Goal: Information Seeking & Learning: Learn about a topic

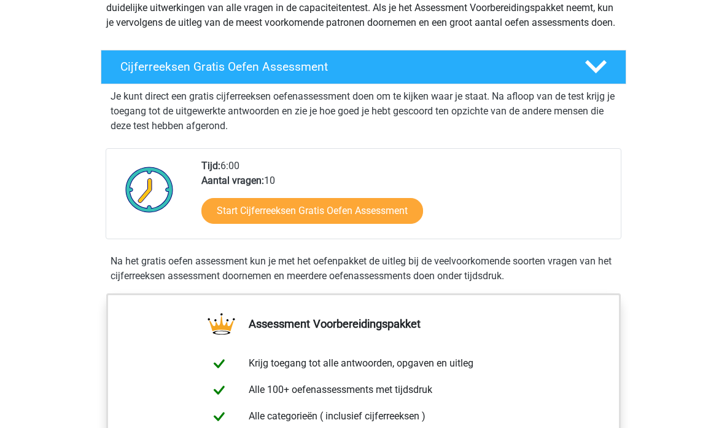
scroll to position [171, 0]
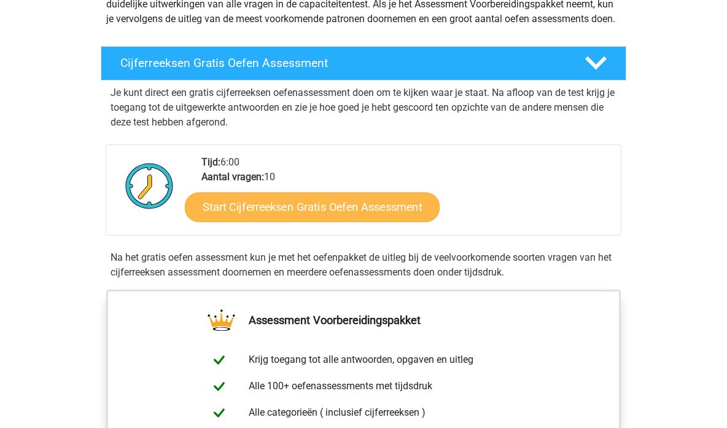
click at [322, 218] on link "Start Cijferreeksen Gratis Oefen Assessment" at bounding box center [312, 206] width 255 height 29
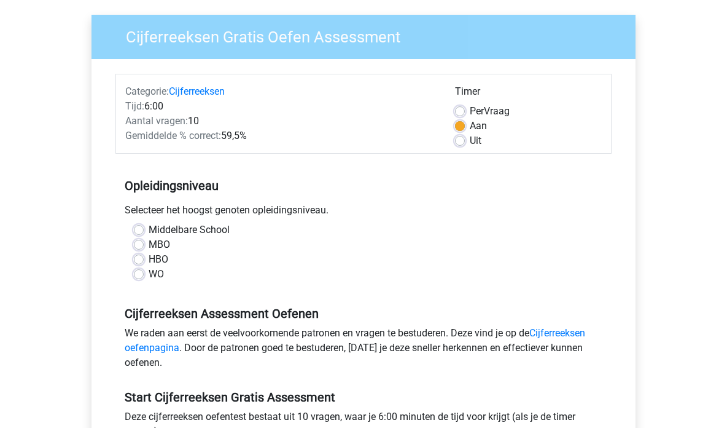
scroll to position [88, 0]
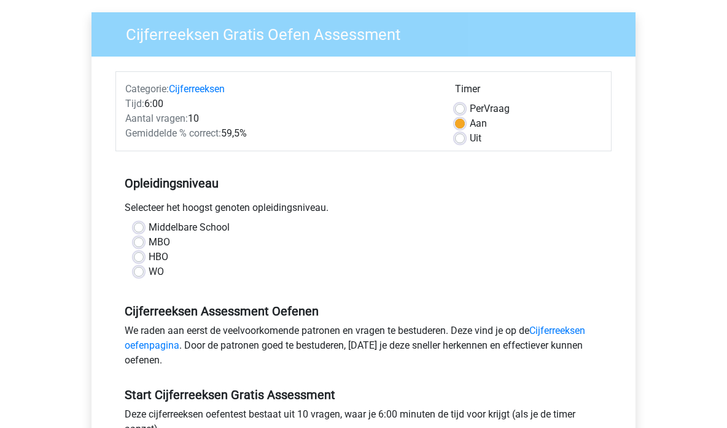
click at [149, 271] on label "WO" at bounding box center [156, 271] width 15 height 15
click at [140, 271] on input "WO" at bounding box center [139, 270] width 10 height 12
radio input "true"
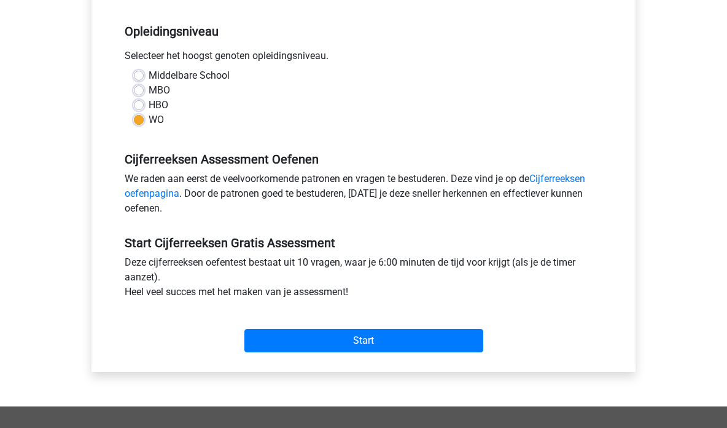
scroll to position [241, 0]
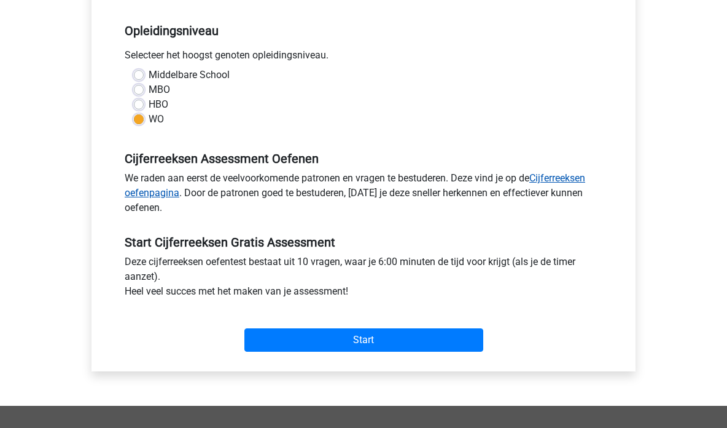
click at [555, 179] on link "Cijferreeksen oefenpagina" at bounding box center [355, 185] width 461 height 26
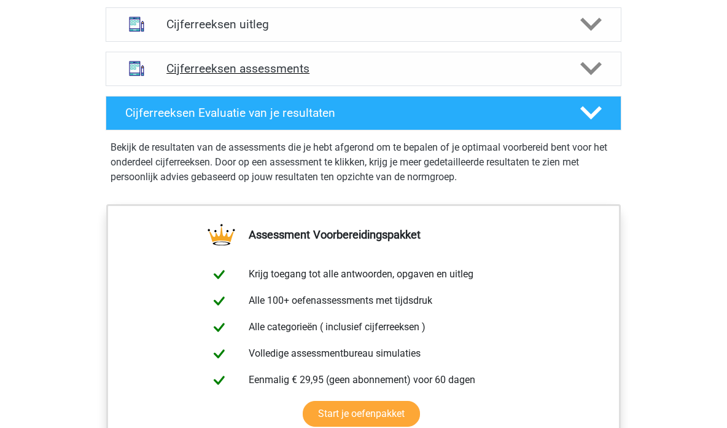
scroll to position [759, 0]
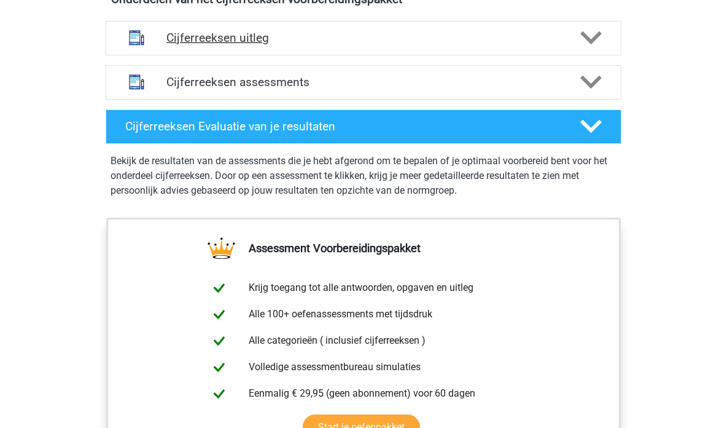
click at [287, 45] on h4 "Cijferreeksen uitleg" at bounding box center [363, 38] width 394 height 14
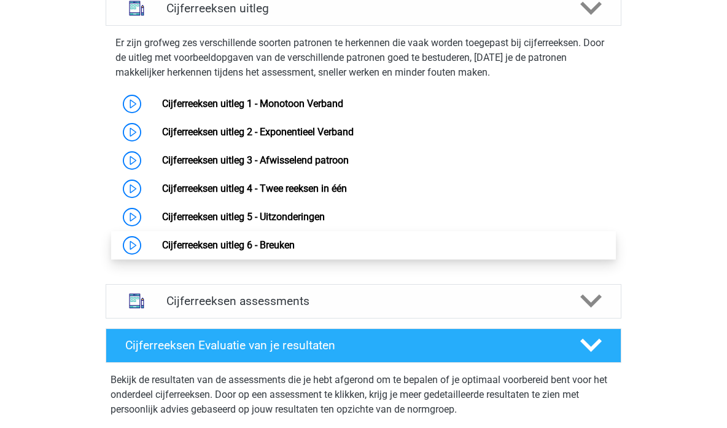
scroll to position [790, 0]
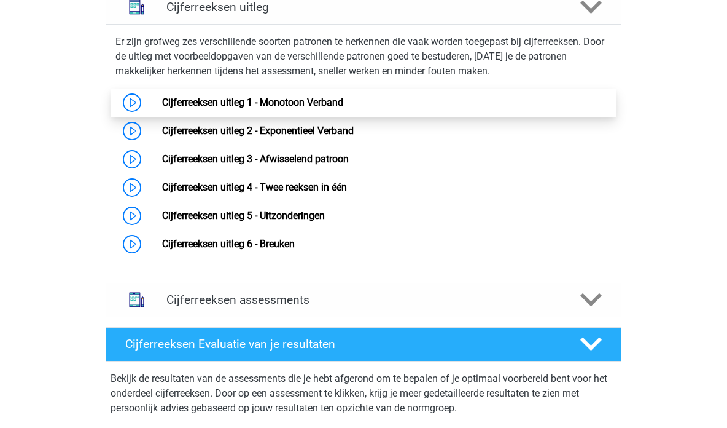
click at [287, 108] on link "Cijferreeksen uitleg 1 - Monotoon Verband" at bounding box center [252, 102] width 181 height 12
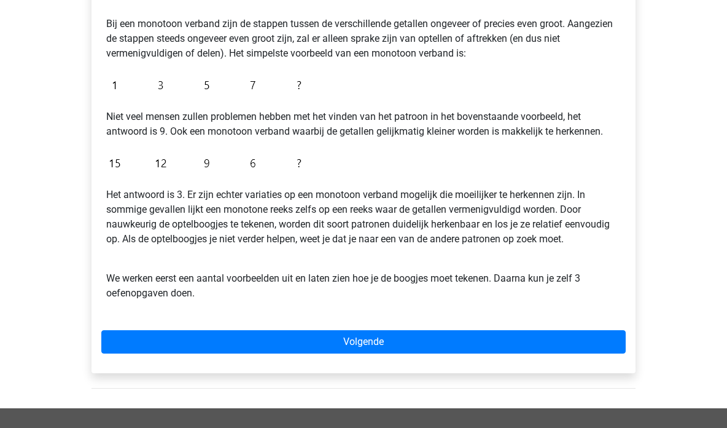
scroll to position [240, 0]
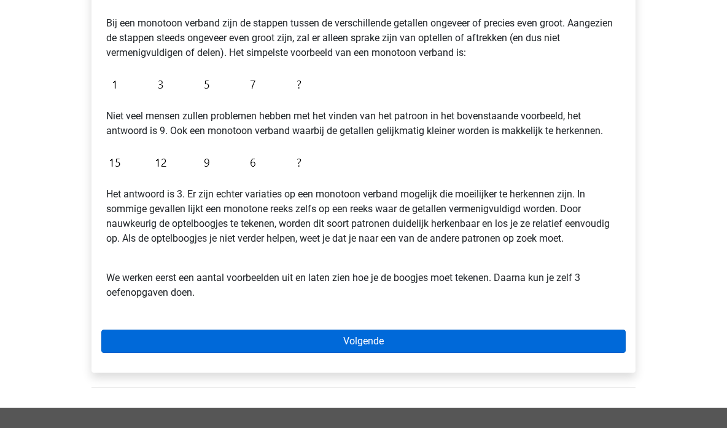
click at [338, 341] on link "Volgende" at bounding box center [363, 340] width 525 height 23
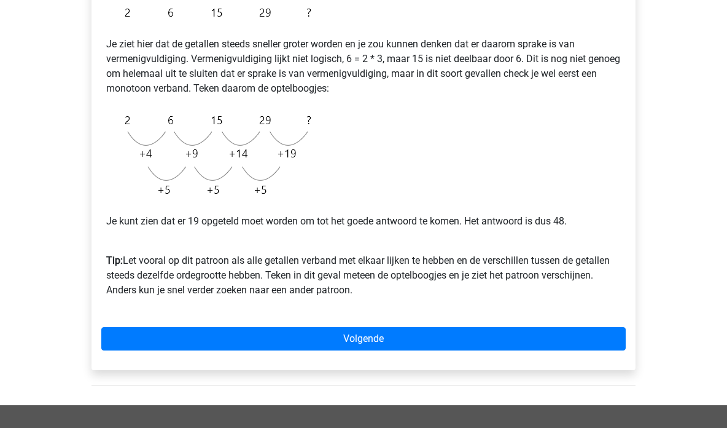
scroll to position [251, 0]
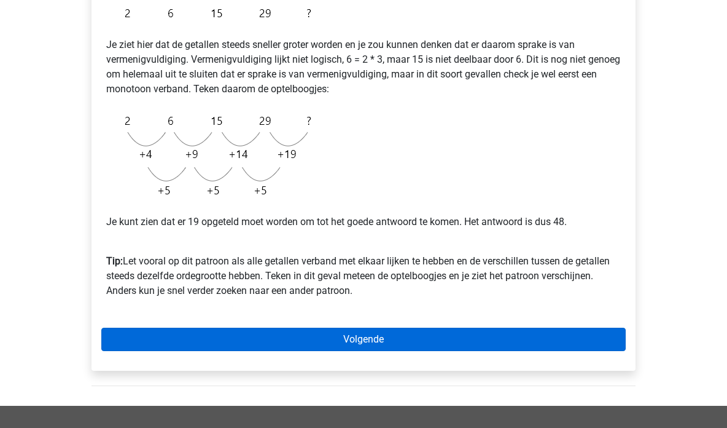
click at [375, 335] on link "Volgende" at bounding box center [363, 338] width 525 height 23
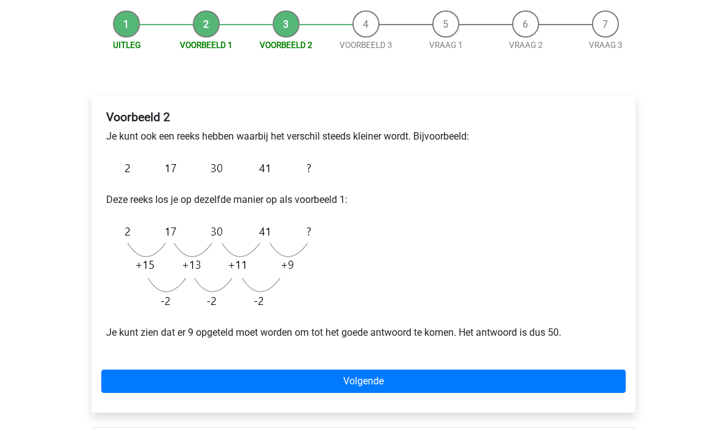
scroll to position [123, 0]
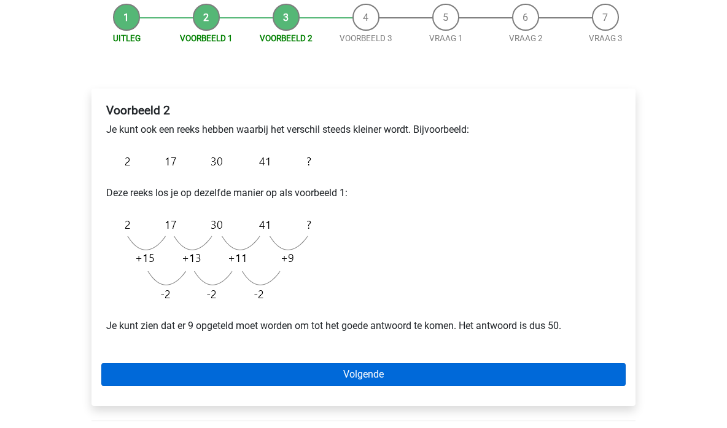
click at [369, 370] on link "Volgende" at bounding box center [363, 373] width 525 height 23
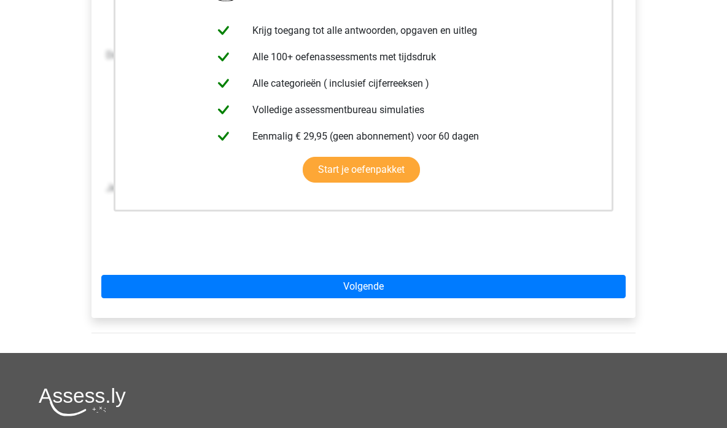
scroll to position [280, 0]
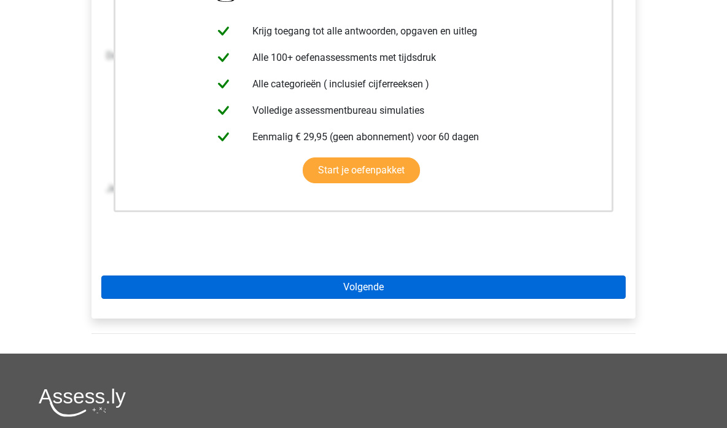
click at [453, 292] on link "Volgende" at bounding box center [363, 286] width 525 height 23
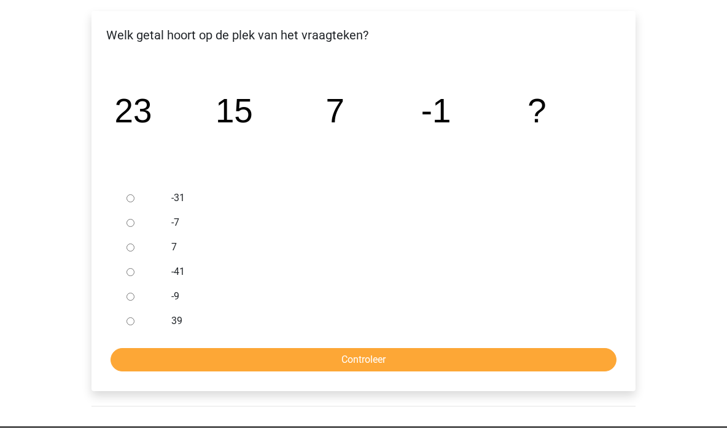
scroll to position [199, 0]
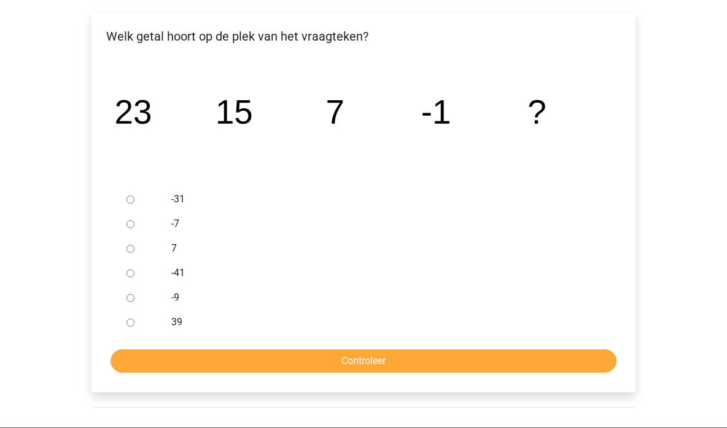
click at [132, 298] on input "-9" at bounding box center [131, 298] width 8 height 8
radio input "true"
click at [234, 368] on input "Controleer" at bounding box center [364, 360] width 506 height 23
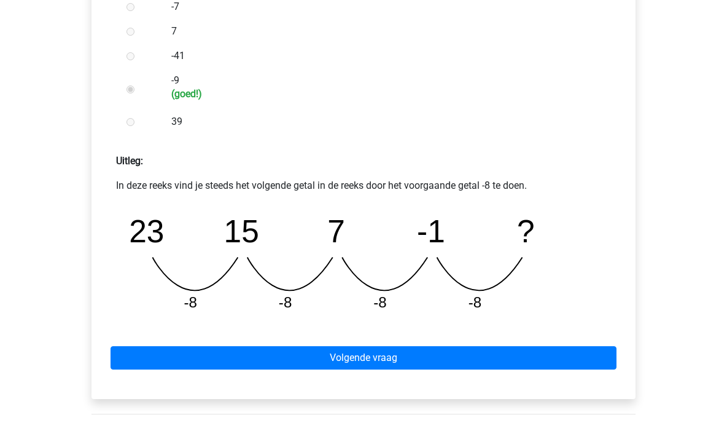
scroll to position [419, 0]
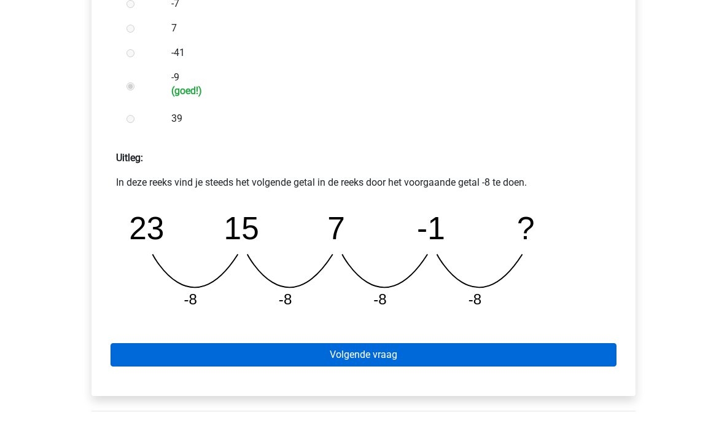
click at [364, 352] on link "Volgende vraag" at bounding box center [364, 354] width 506 height 23
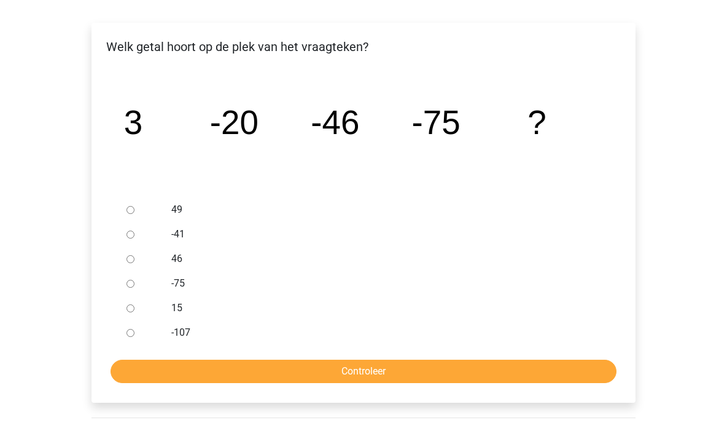
scroll to position [187, 0]
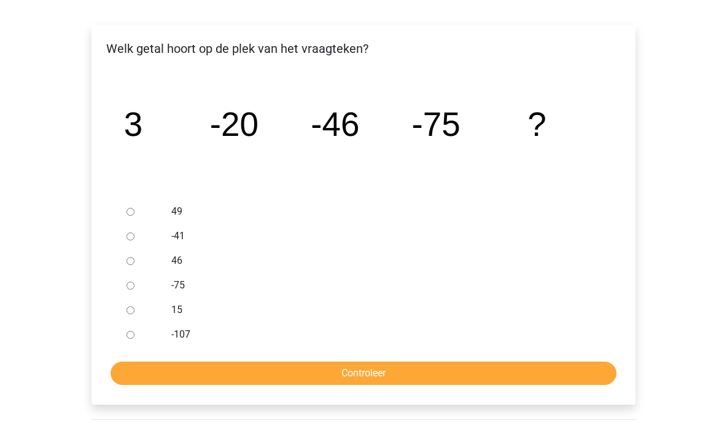
click at [184, 334] on label "-107" at bounding box center [383, 334] width 425 height 15
click at [135, 334] on input "-107" at bounding box center [131, 334] width 8 height 8
radio input "true"
click at [245, 366] on input "Controleer" at bounding box center [364, 372] width 506 height 23
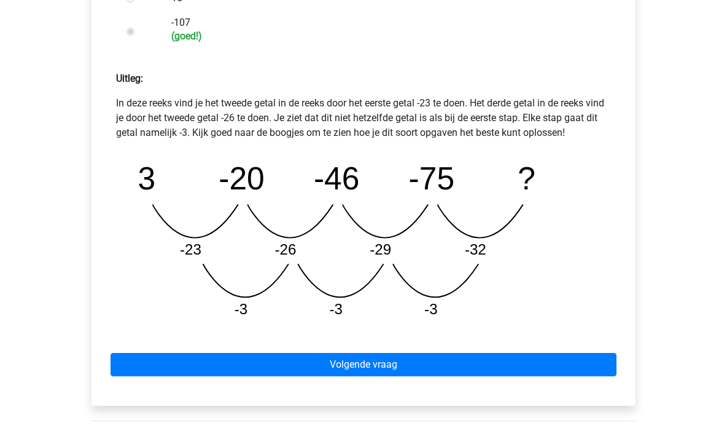
scroll to position [498, 0]
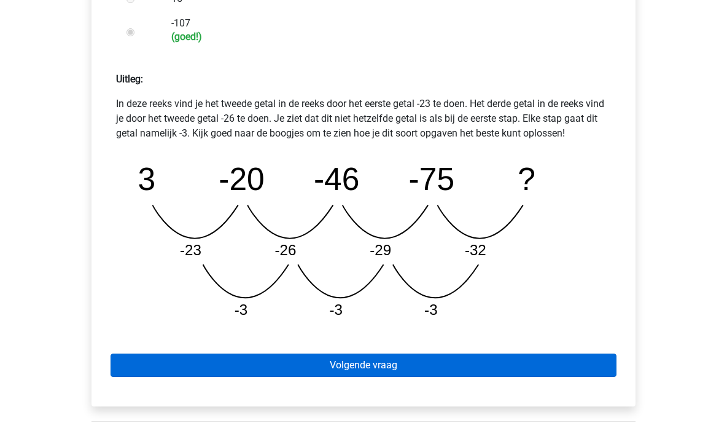
click at [402, 356] on link "Volgende vraag" at bounding box center [364, 364] width 506 height 23
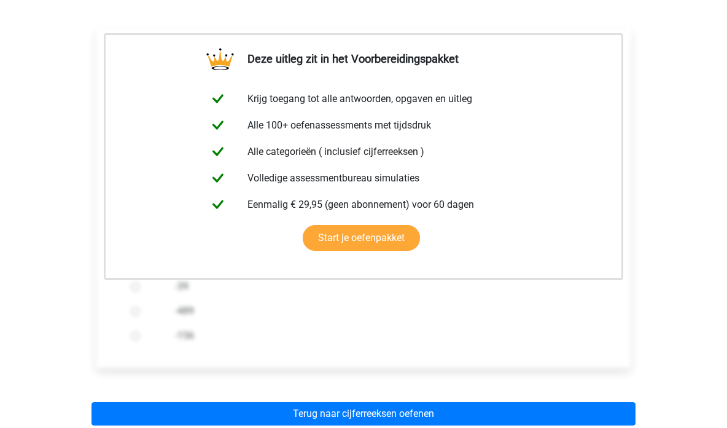
scroll to position [189, 0]
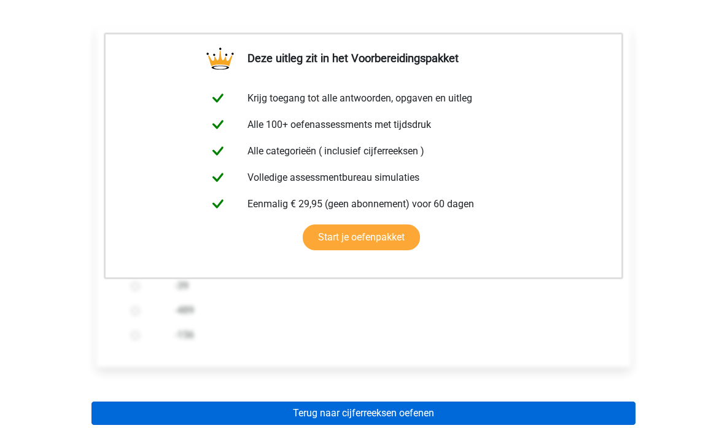
click at [397, 406] on link "Terug naar cijferreeksen oefenen" at bounding box center [364, 412] width 544 height 23
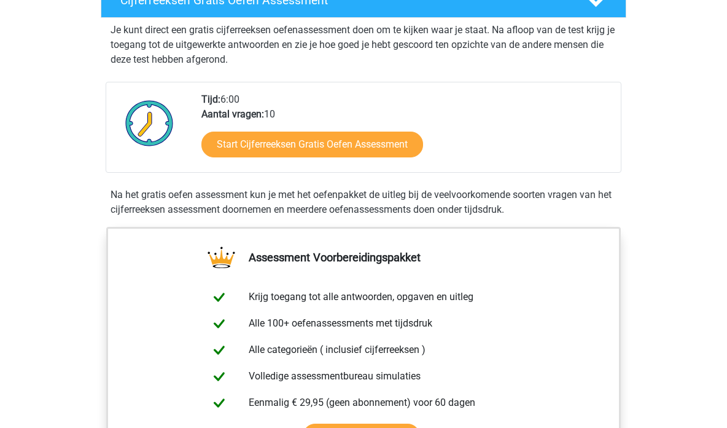
scroll to position [250, 0]
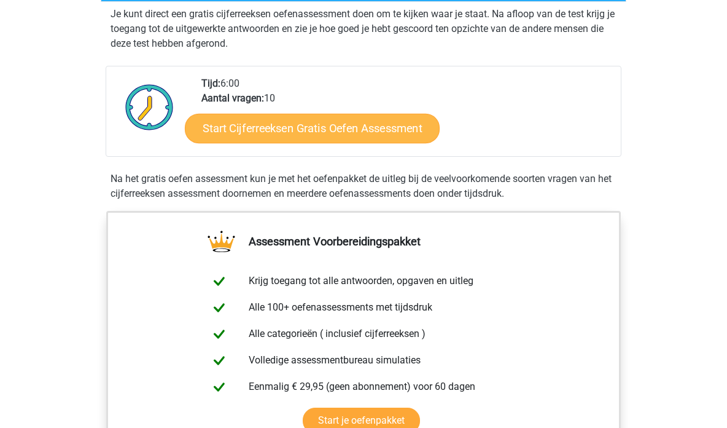
click at [343, 143] on link "Start Cijferreeksen Gratis Oefen Assessment" at bounding box center [312, 127] width 255 height 29
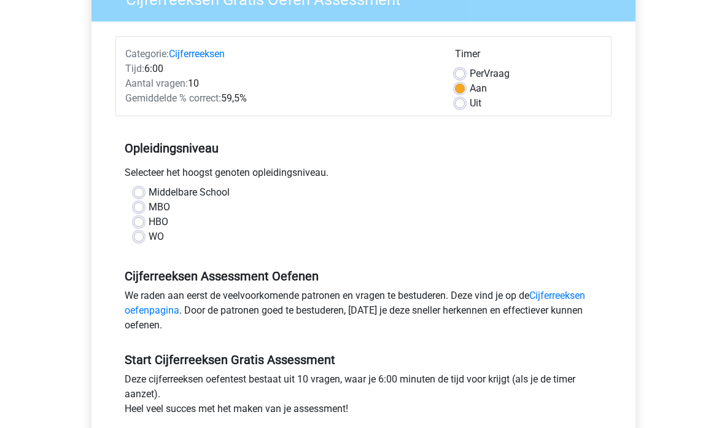
scroll to position [144, 0]
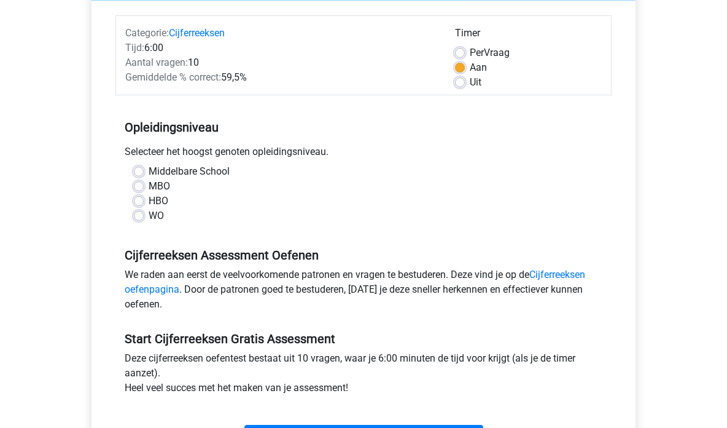
click at [149, 215] on label "WO" at bounding box center [156, 215] width 15 height 15
click at [139, 215] on input "WO" at bounding box center [139, 214] width 10 height 12
radio input "true"
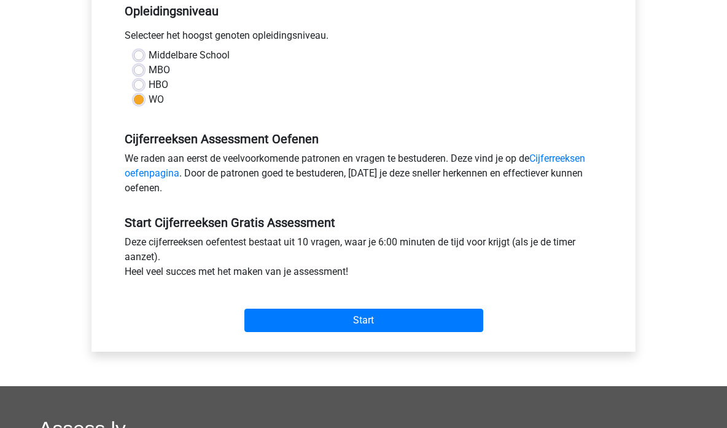
scroll to position [259, 0]
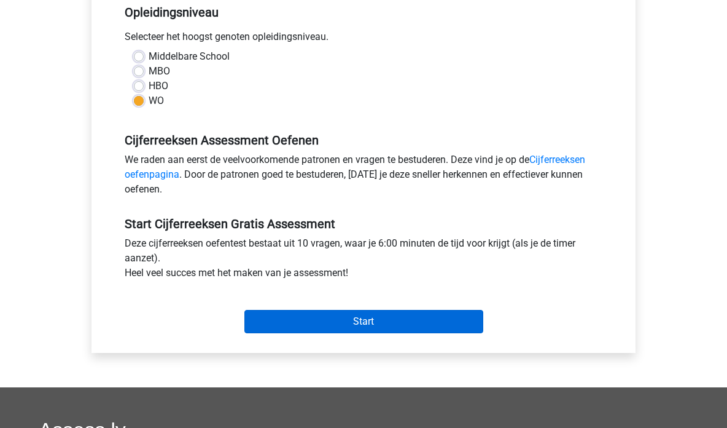
click at [330, 321] on input "Start" at bounding box center [363, 321] width 239 height 23
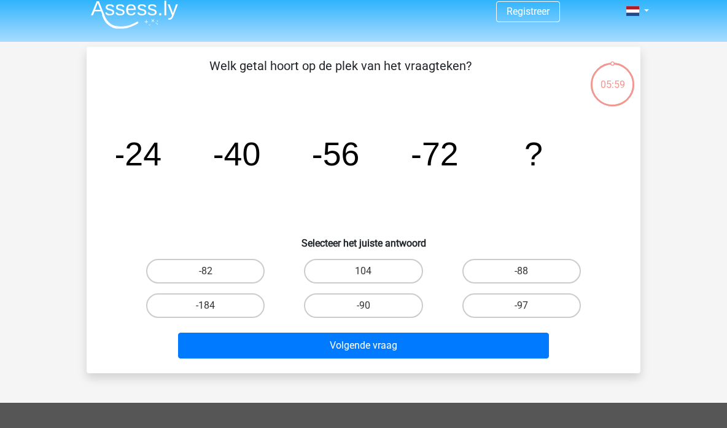
scroll to position [13, 0]
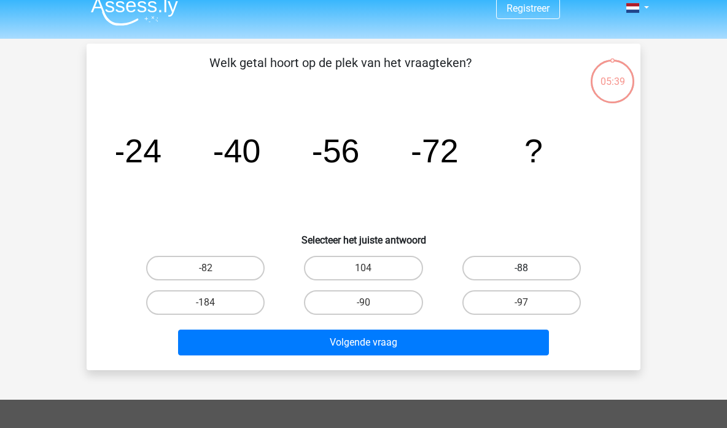
click at [494, 267] on label "-88" at bounding box center [522, 268] width 119 height 25
click at [521, 268] on input "-88" at bounding box center [525, 272] width 8 height 8
radio input "true"
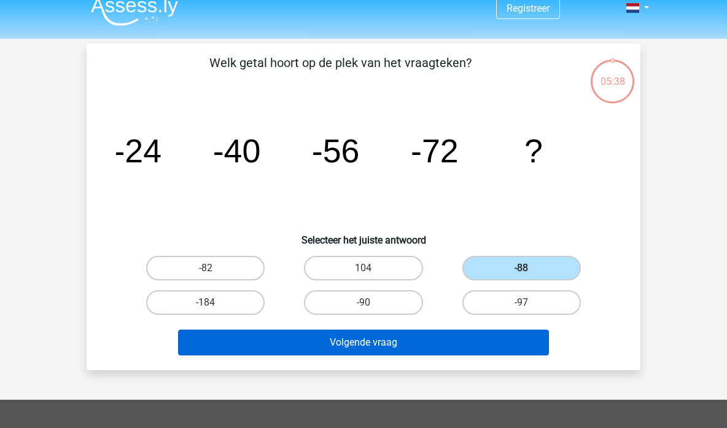
click at [412, 342] on button "Volgende vraag" at bounding box center [364, 342] width 372 height 26
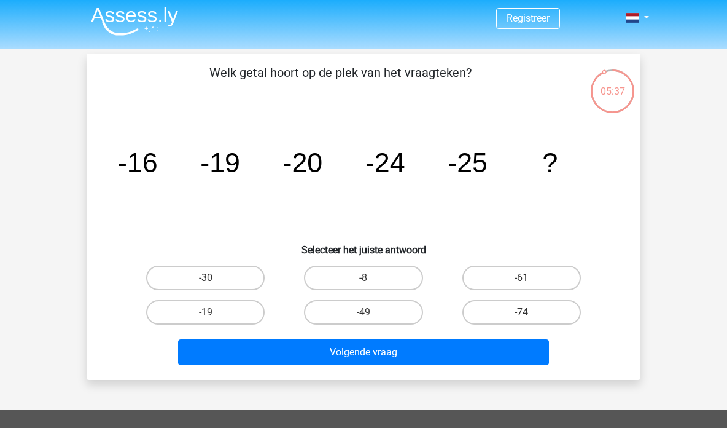
scroll to position [2, 0]
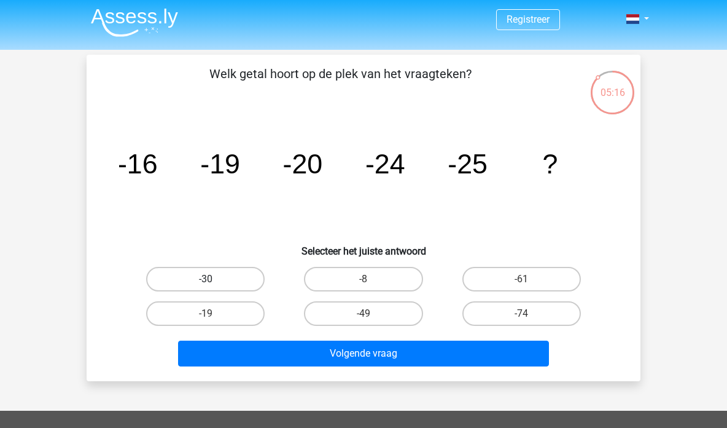
click at [228, 269] on label "-30" at bounding box center [205, 279] width 119 height 25
click at [214, 279] on input "-30" at bounding box center [210, 283] width 8 height 8
radio input "true"
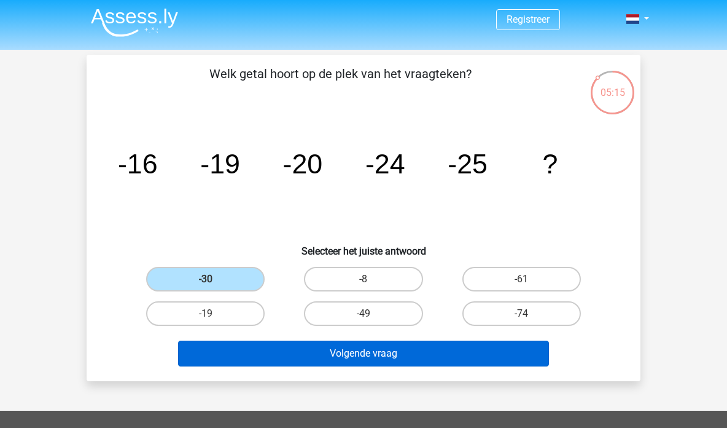
click at [268, 351] on button "Volgende vraag" at bounding box center [364, 353] width 372 height 26
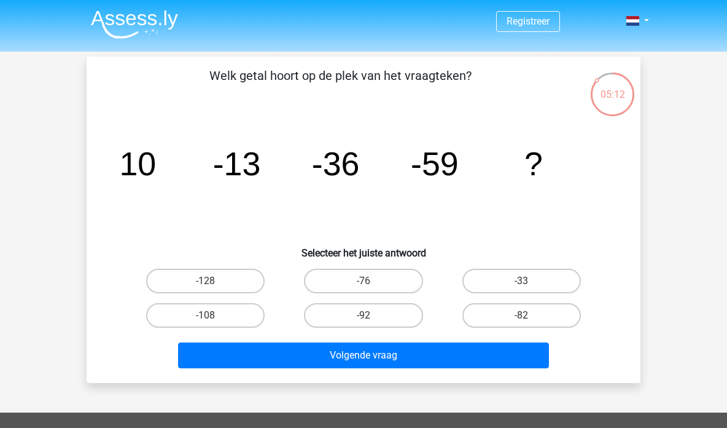
scroll to position [0, 0]
click at [482, 324] on label "-82" at bounding box center [522, 315] width 119 height 25
click at [521, 323] on input "-82" at bounding box center [525, 319] width 8 height 8
radio input "true"
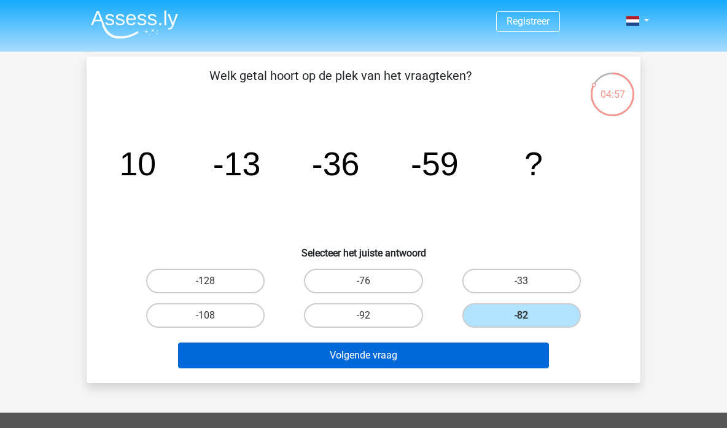
click at [448, 349] on button "Volgende vraag" at bounding box center [364, 355] width 372 height 26
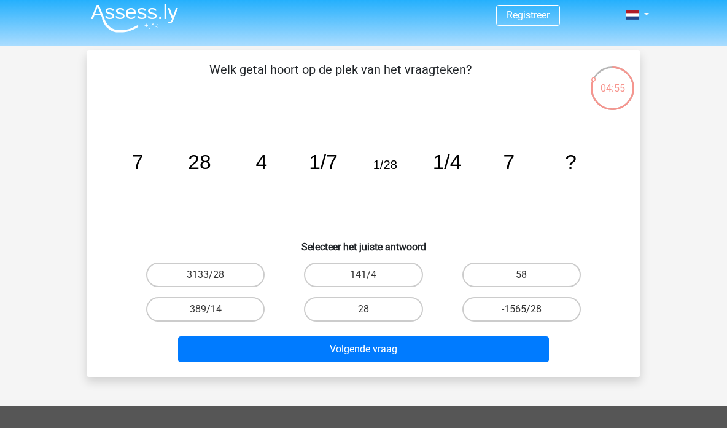
scroll to position [4, 0]
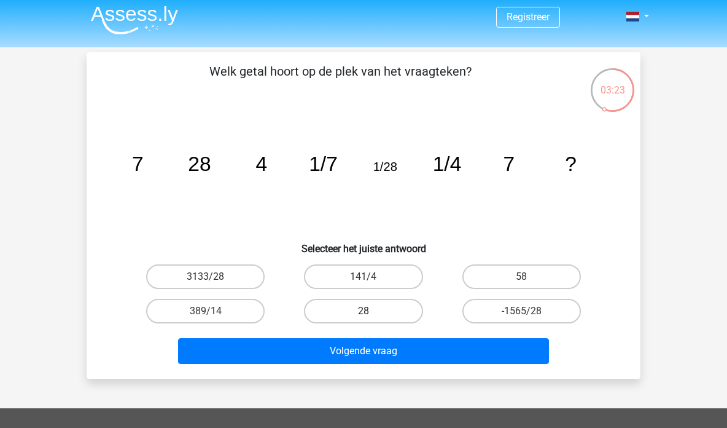
click at [386, 316] on label "28" at bounding box center [363, 311] width 119 height 25
click at [372, 316] on input "28" at bounding box center [368, 315] width 8 height 8
radio input "true"
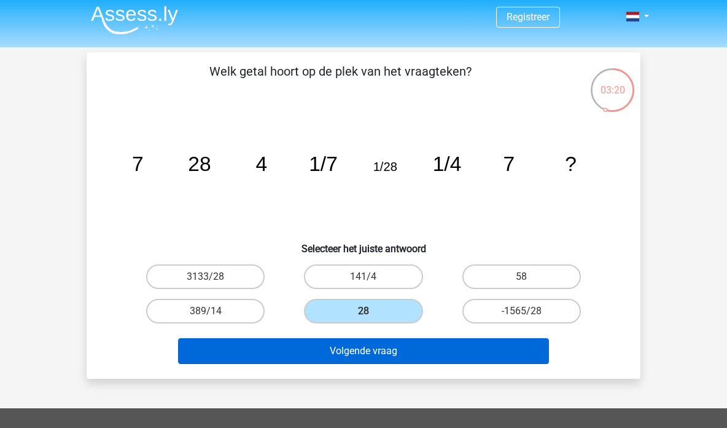
click at [419, 351] on button "Volgende vraag" at bounding box center [364, 351] width 372 height 26
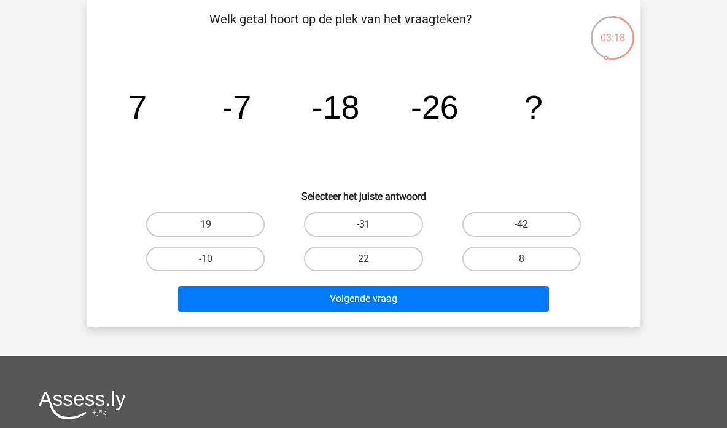
scroll to position [7, 0]
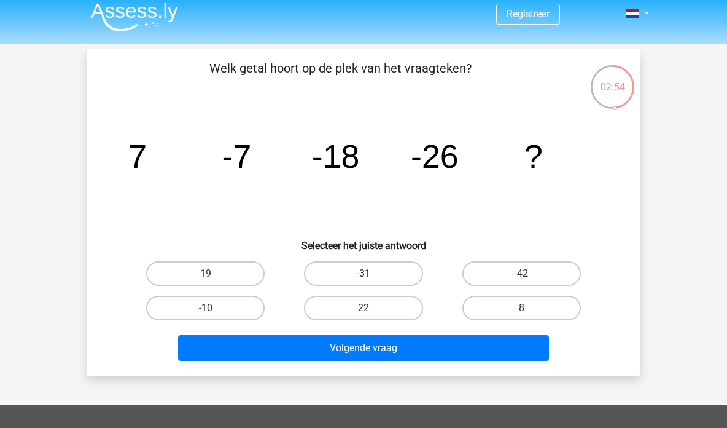
click at [377, 267] on label "-31" at bounding box center [363, 273] width 119 height 25
click at [372, 273] on input "-31" at bounding box center [368, 277] width 8 height 8
radio input "true"
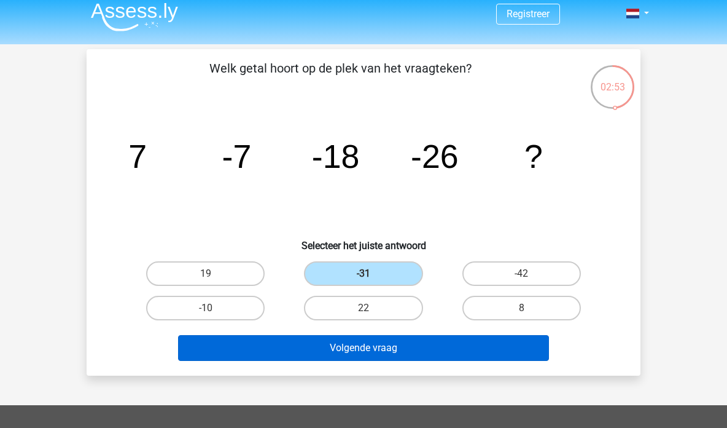
click at [378, 348] on button "Volgende vraag" at bounding box center [364, 348] width 372 height 26
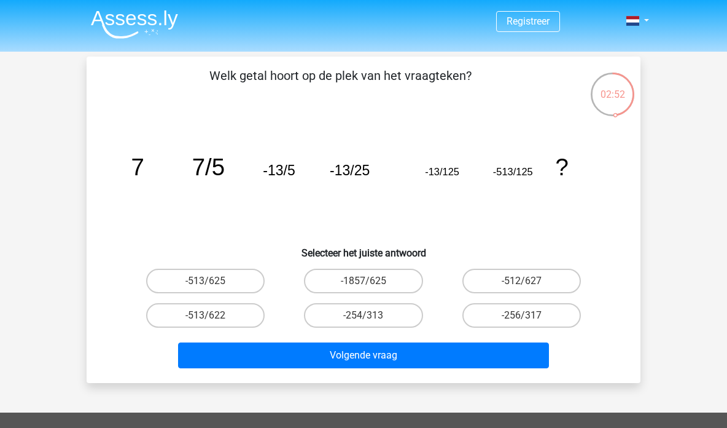
scroll to position [0, 0]
click at [241, 281] on label "-513/625" at bounding box center [205, 280] width 119 height 25
click at [214, 281] on input "-513/625" at bounding box center [210, 285] width 8 height 8
radio input "true"
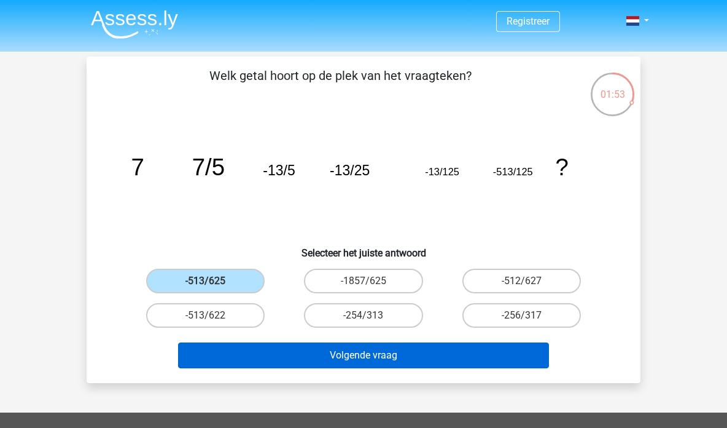
click at [281, 353] on button "Volgende vraag" at bounding box center [364, 355] width 372 height 26
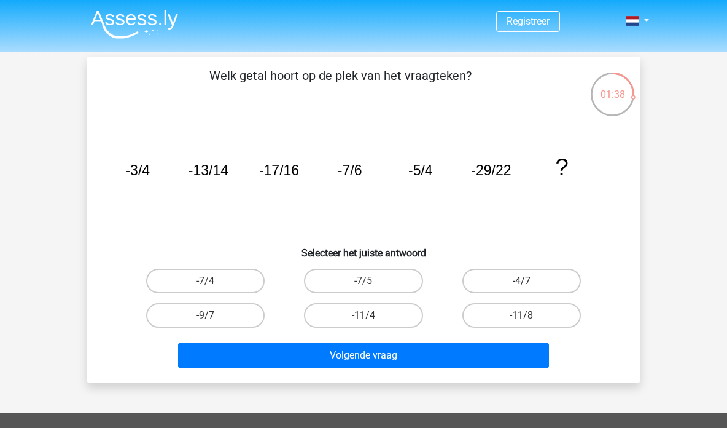
click at [500, 273] on label "-4/7" at bounding box center [522, 280] width 119 height 25
click at [521, 281] on input "-4/7" at bounding box center [525, 285] width 8 height 8
radio input "true"
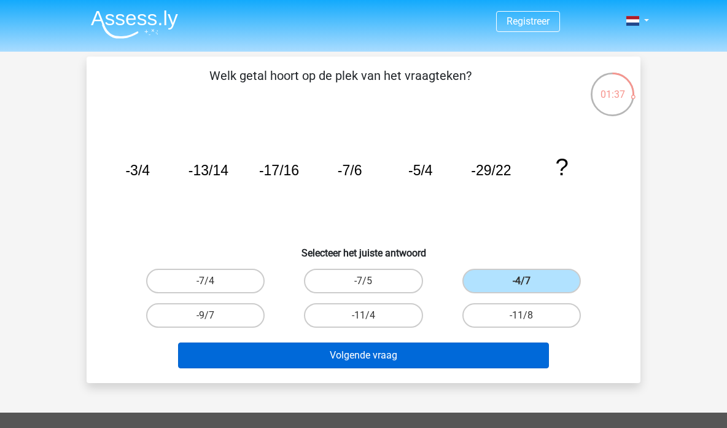
click at [423, 351] on button "Volgende vraag" at bounding box center [364, 355] width 372 height 26
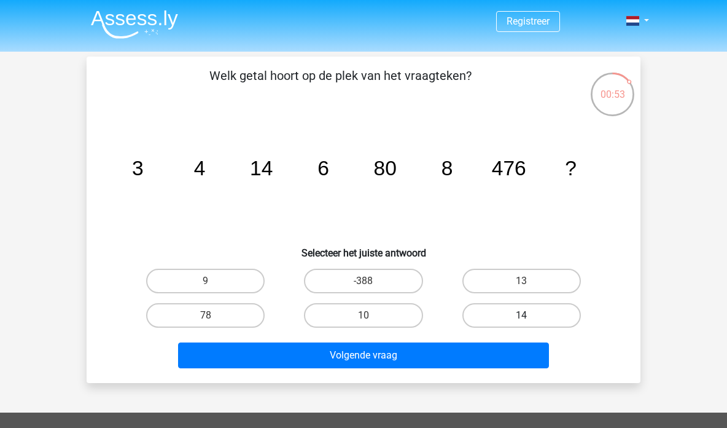
click at [480, 316] on label "14" at bounding box center [522, 315] width 119 height 25
click at [521, 316] on input "14" at bounding box center [525, 319] width 8 height 8
radio input "true"
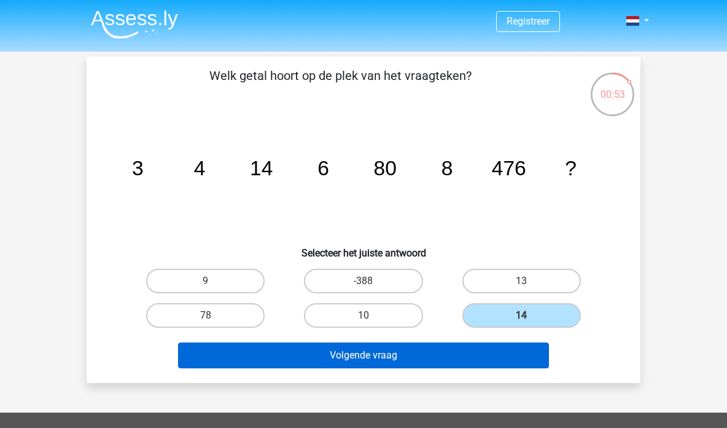
click at [440, 346] on button "Volgende vraag" at bounding box center [364, 355] width 372 height 26
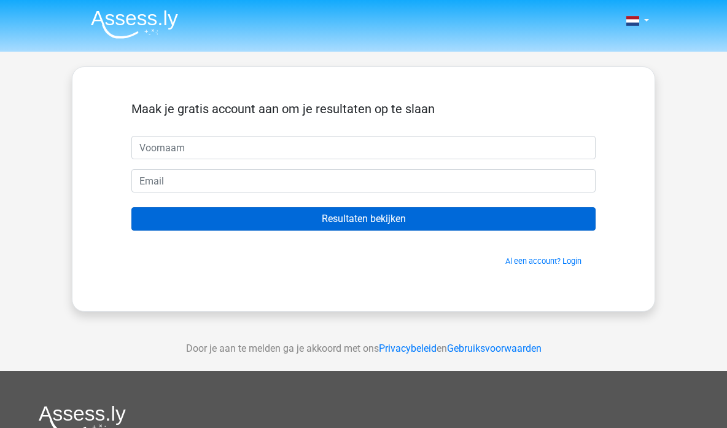
click at [340, 216] on input "Resultaten bekijken" at bounding box center [363, 218] width 464 height 23
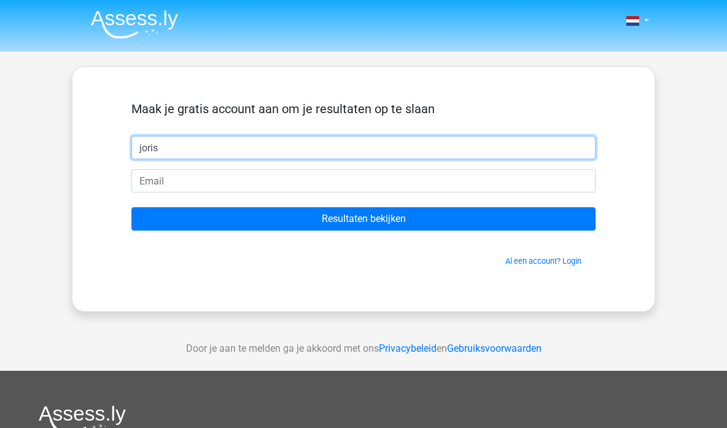
type input "joris"
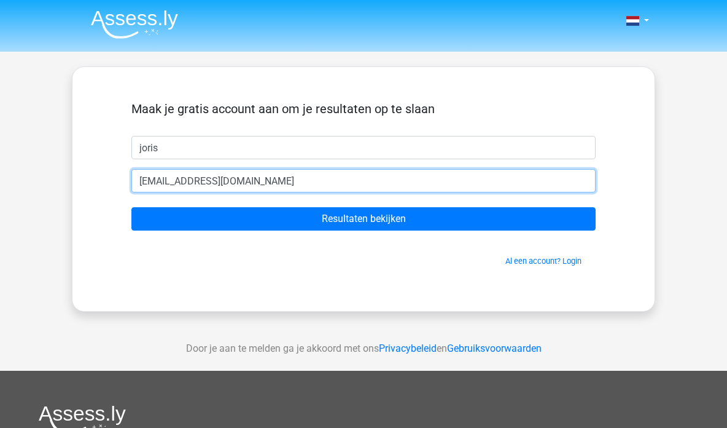
type input "[EMAIL_ADDRESS][DOMAIN_NAME]"
click at [364, 219] on input "Resultaten bekijken" at bounding box center [363, 218] width 464 height 23
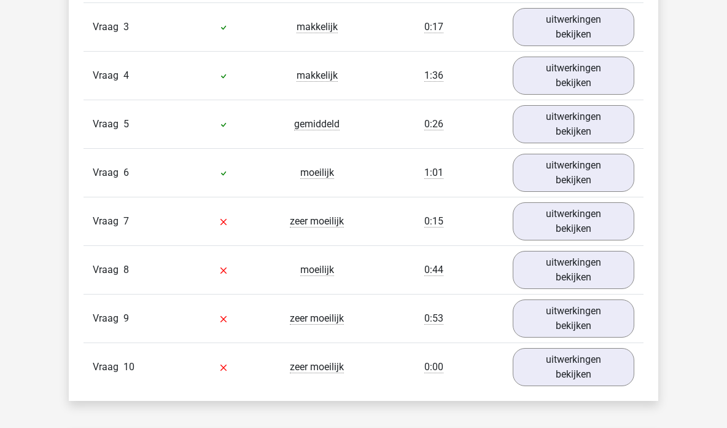
scroll to position [1143, 0]
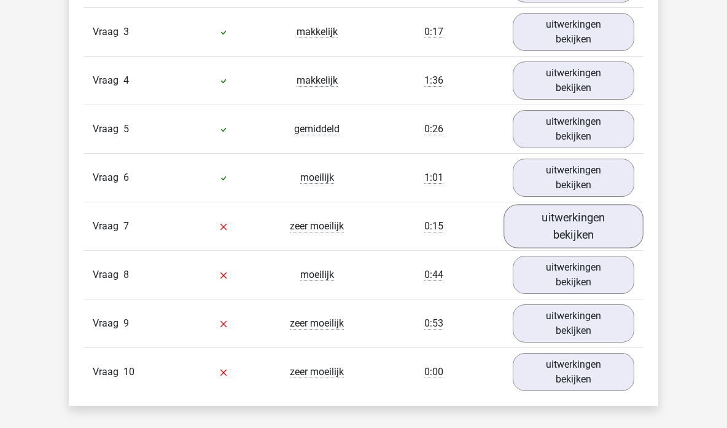
click at [548, 221] on link "uitwerkingen bekijken" at bounding box center [574, 227] width 140 height 44
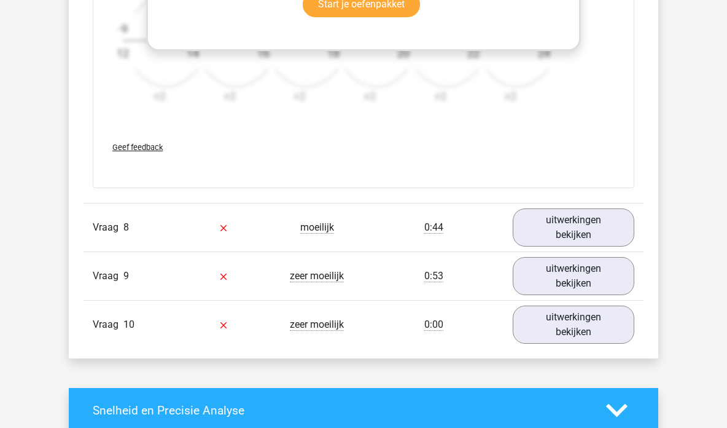
scroll to position [1939, 0]
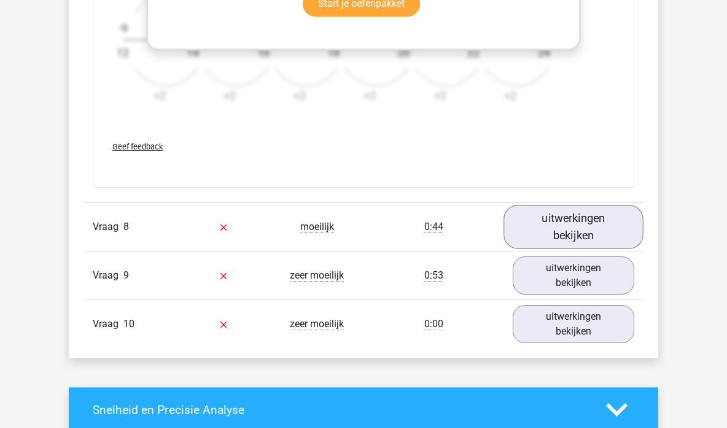
click at [555, 230] on link "uitwerkingen bekijken" at bounding box center [574, 227] width 140 height 44
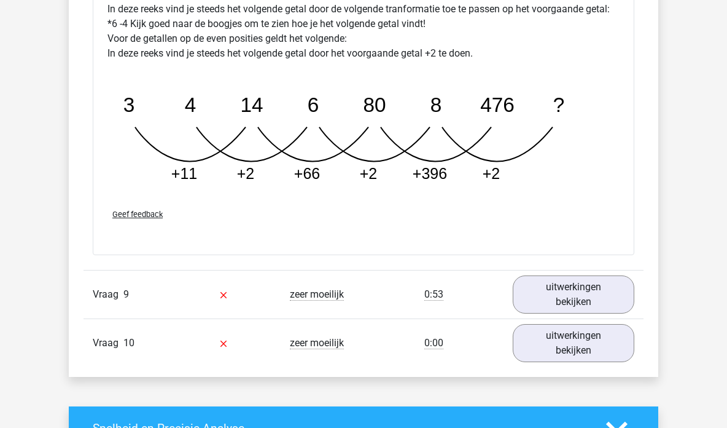
scroll to position [2520, 0]
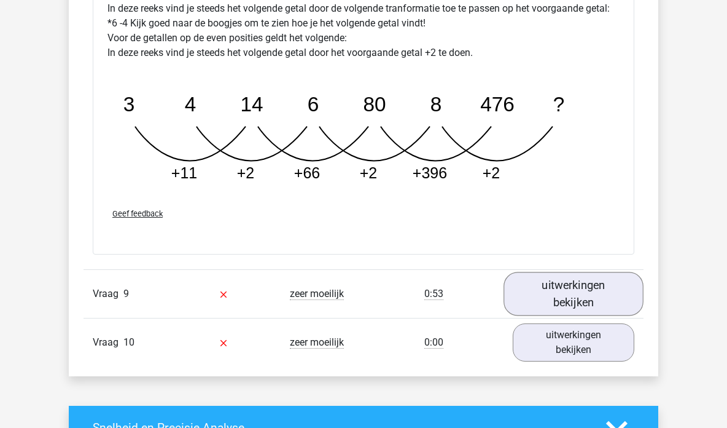
click at [563, 305] on link "uitwerkingen bekijken" at bounding box center [574, 293] width 140 height 44
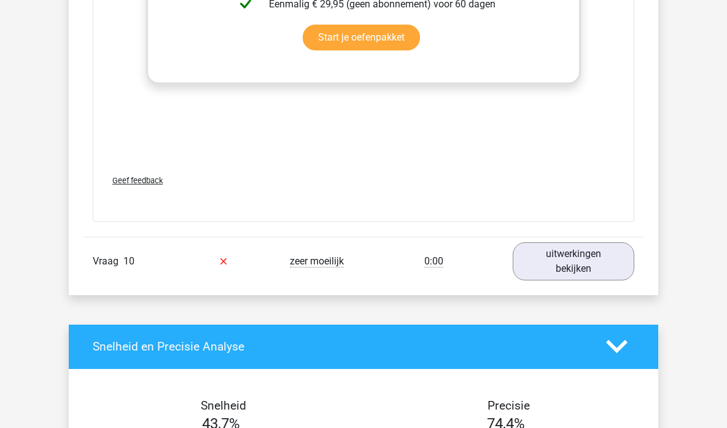
scroll to position [3350, 0]
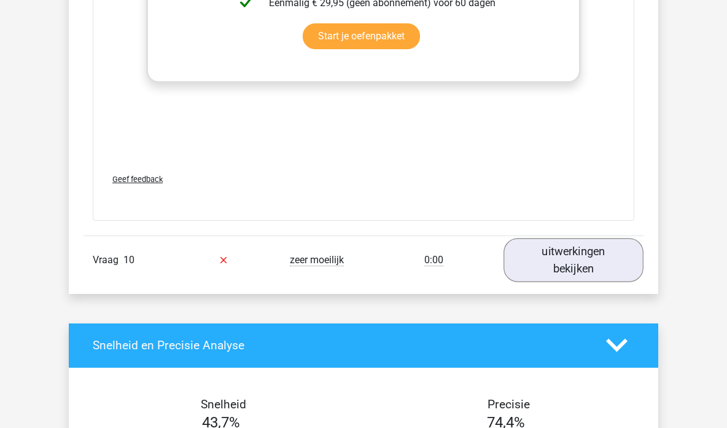
click at [595, 260] on link "uitwerkingen bekijken" at bounding box center [574, 260] width 140 height 44
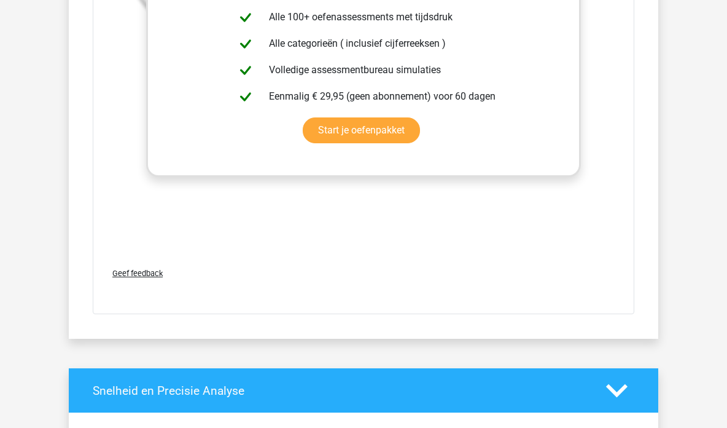
scroll to position [4050, 0]
